Goal: Task Accomplishment & Management: Use online tool/utility

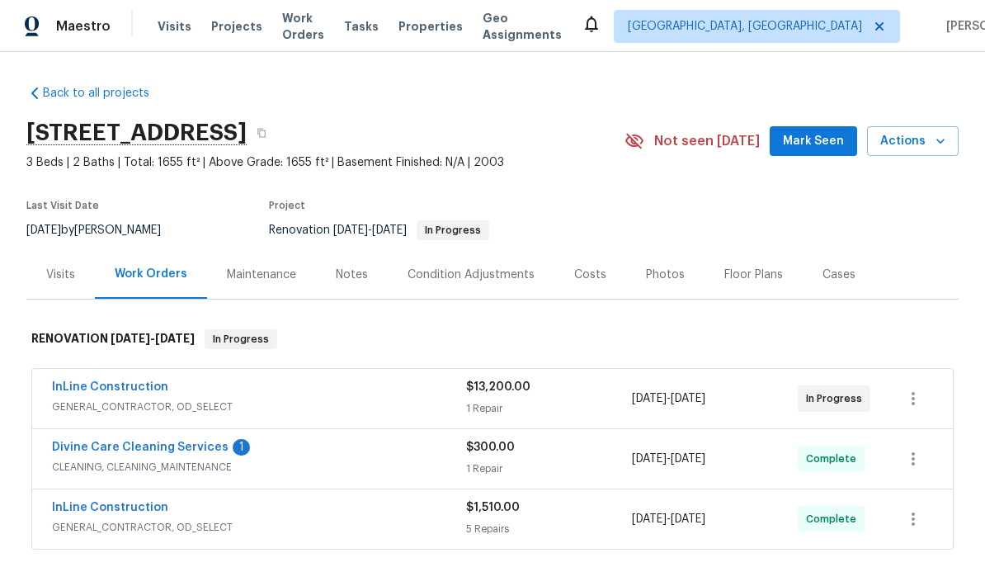
click at [209, 445] on link "Divine Care Cleaning Services" at bounding box center [140, 448] width 177 height 12
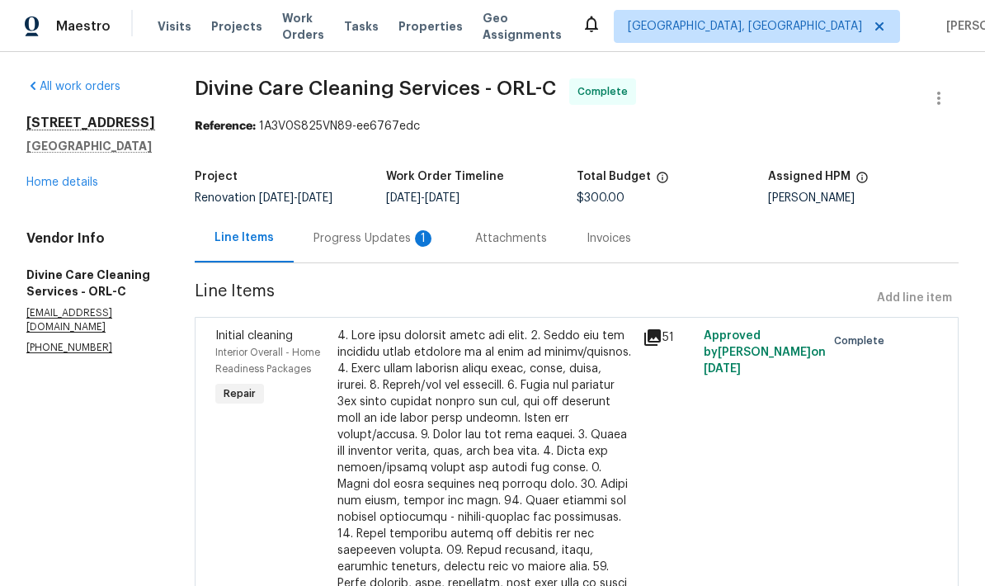
click at [432, 247] on div "1" at bounding box center [423, 238] width 17 height 17
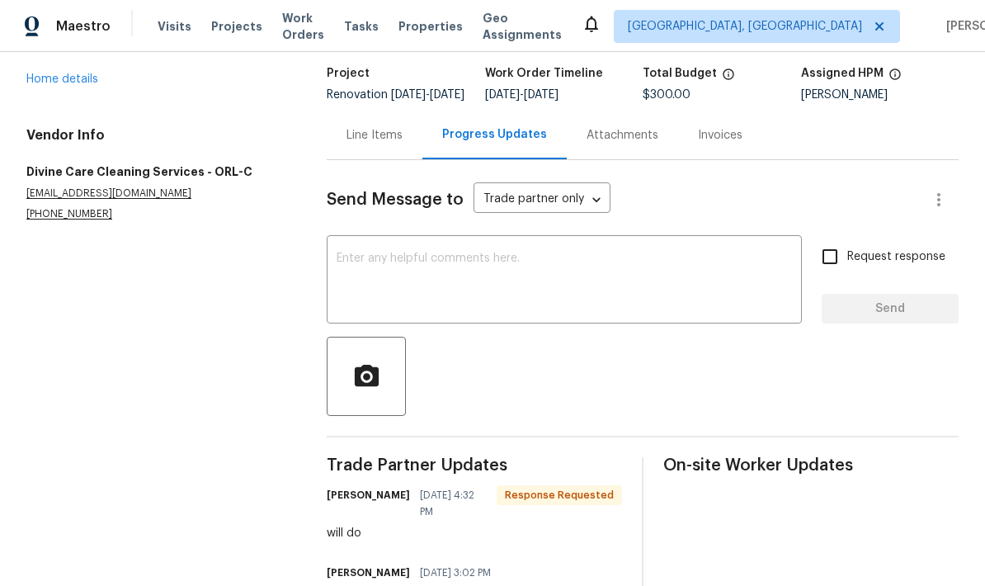
scroll to position [102, 0]
click at [89, 82] on link "Home details" at bounding box center [62, 80] width 72 height 12
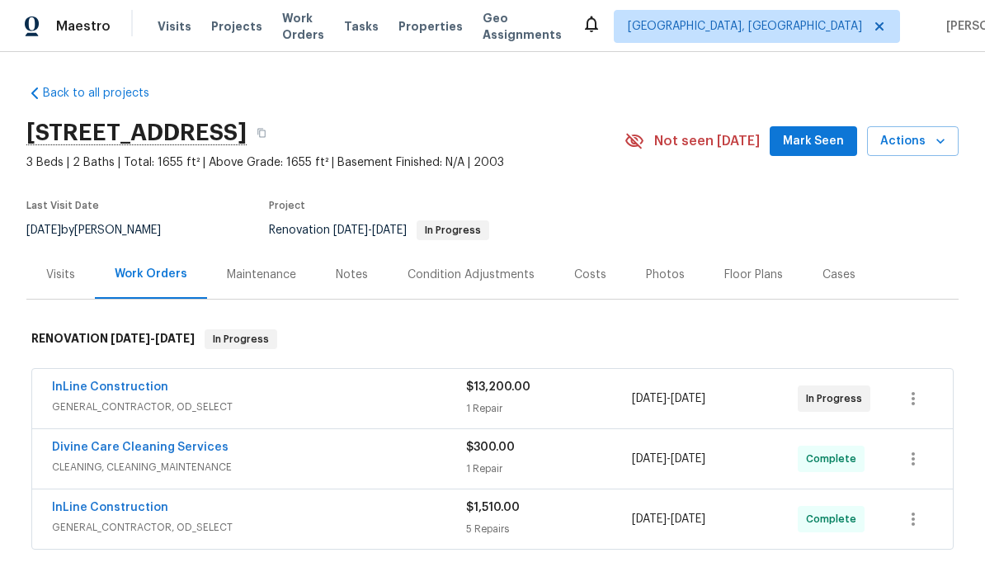
click at [687, 132] on span "Mark Seen" at bounding box center [813, 141] width 61 height 21
click at [659, 281] on div "Photos" at bounding box center [665, 275] width 39 height 17
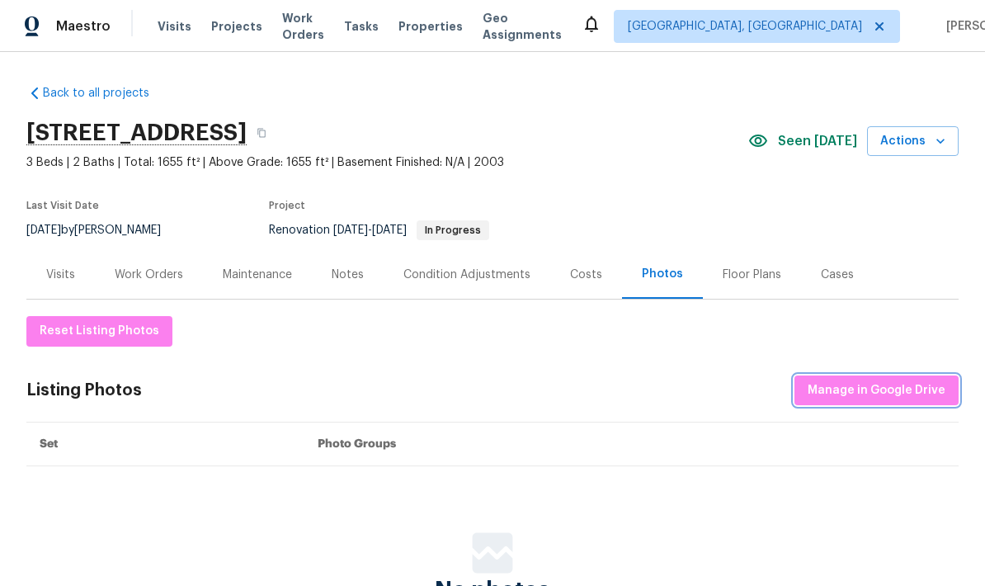
click at [687, 380] on span "Manage in Google Drive" at bounding box center [877, 390] width 138 height 21
